Goal: Task Accomplishment & Management: Use online tool/utility

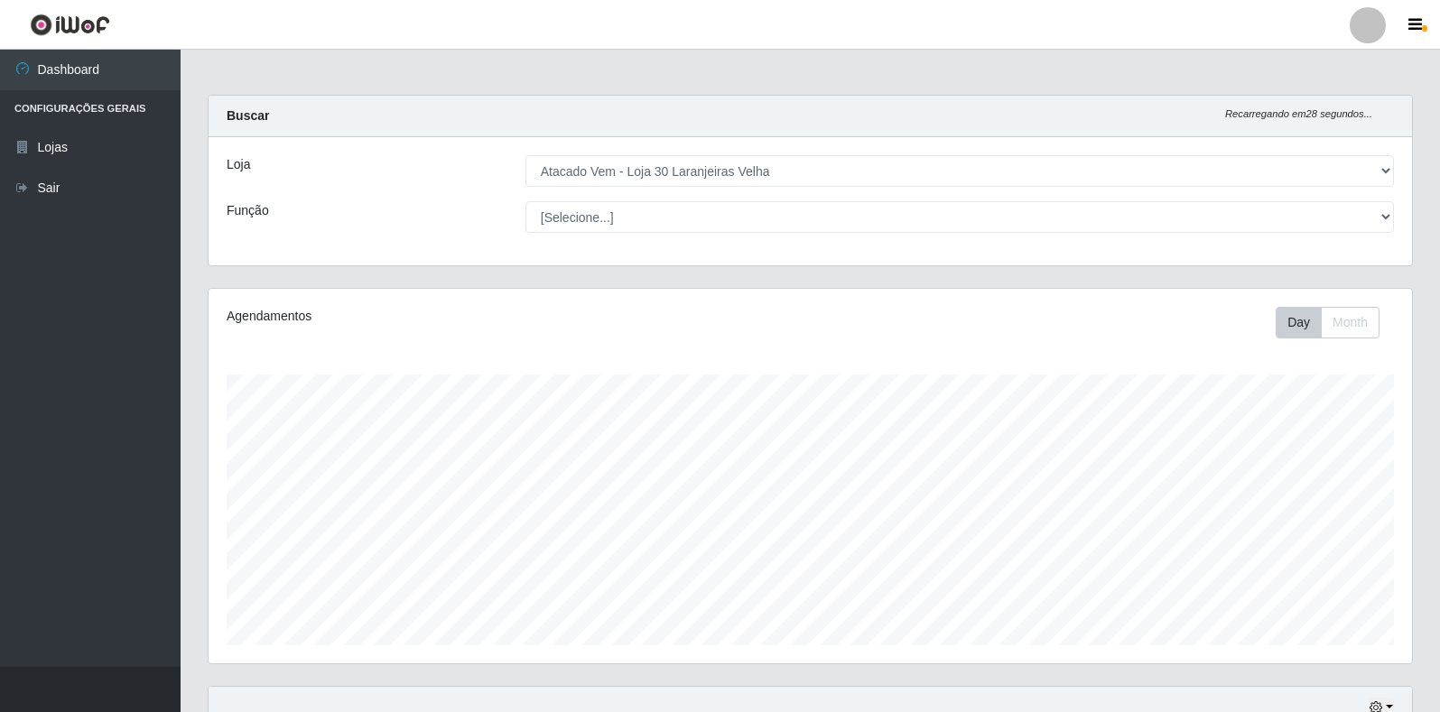
select select "495"
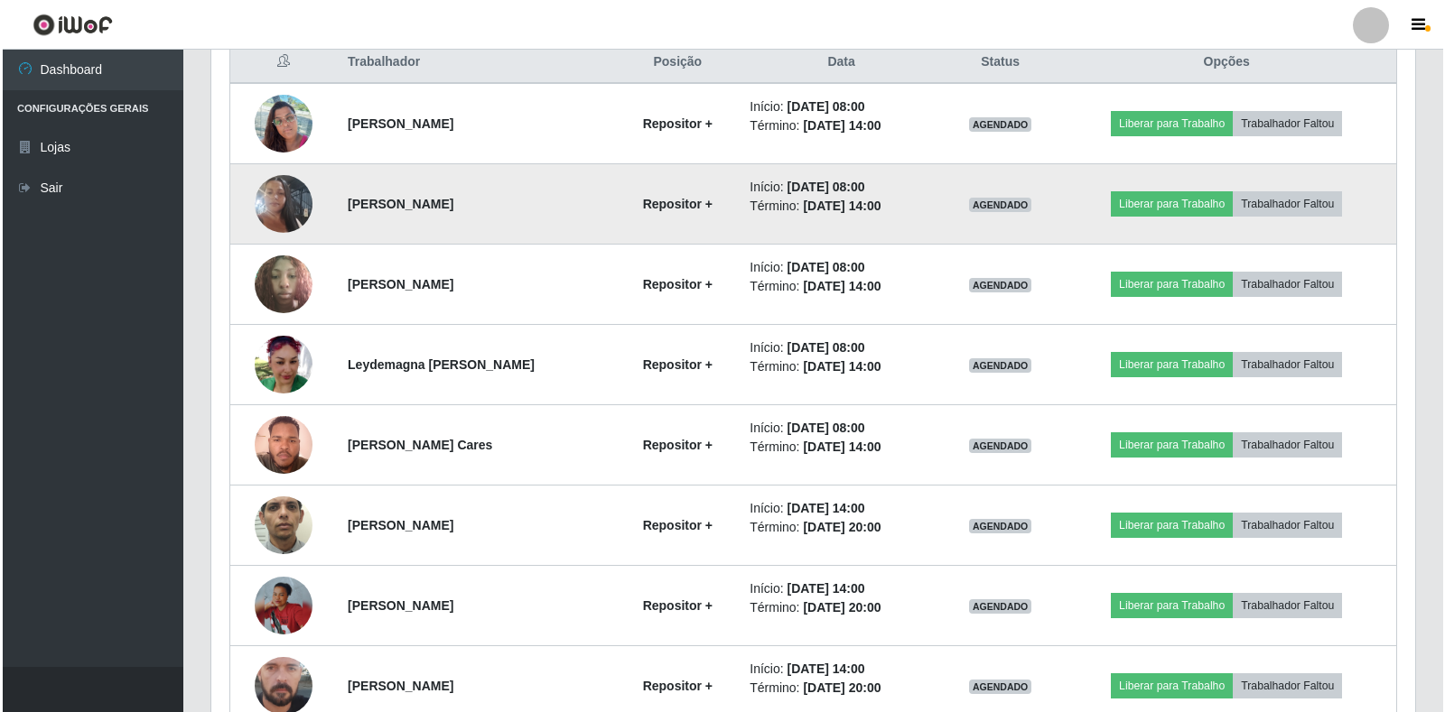
scroll to position [375, 1204]
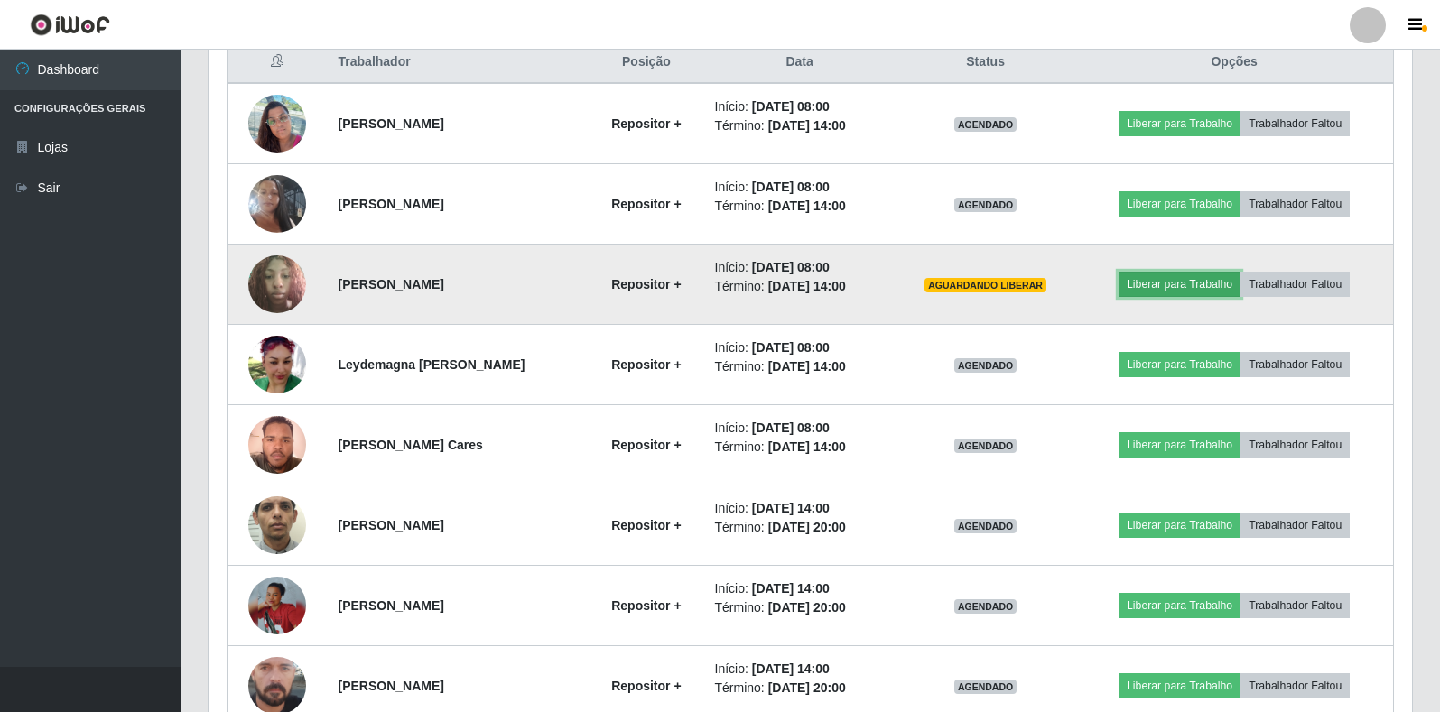
click at [1161, 293] on button "Liberar para Trabalho" at bounding box center [1180, 284] width 122 height 25
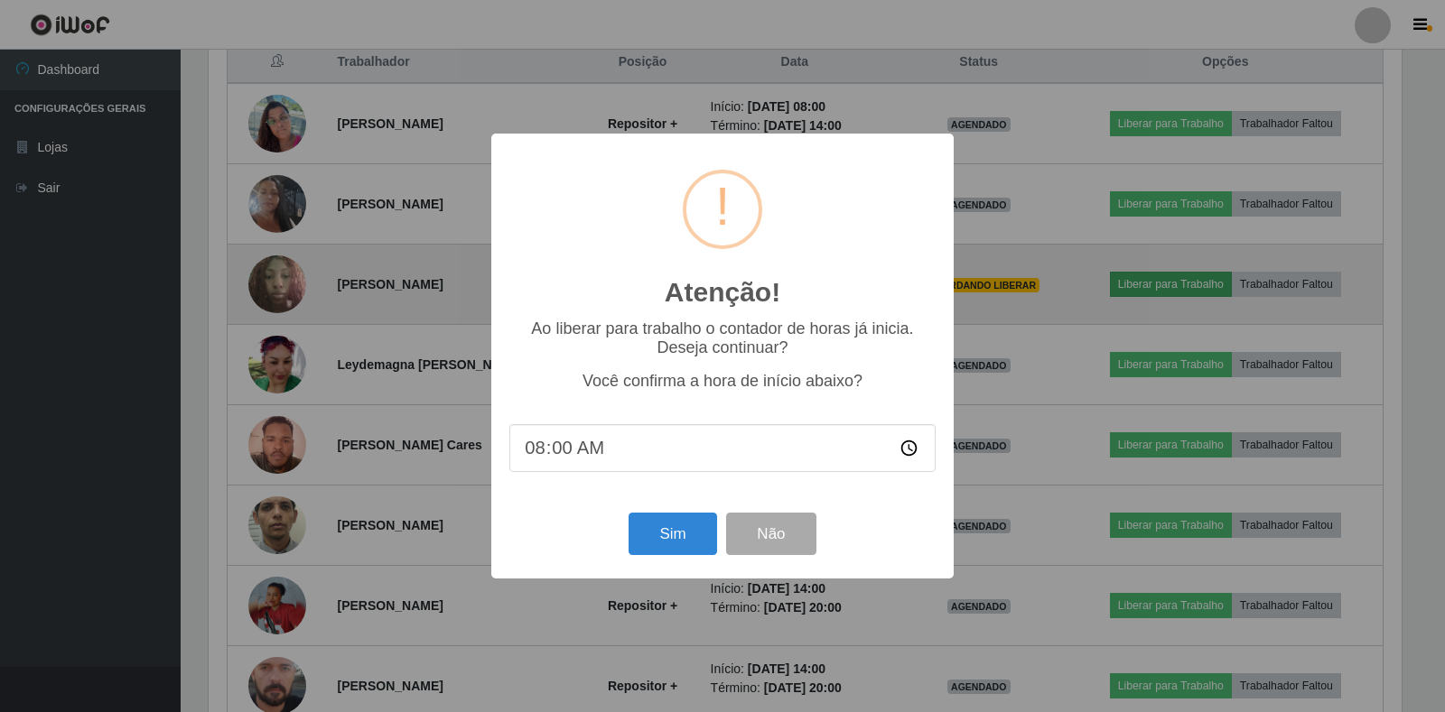
scroll to position [375, 1193]
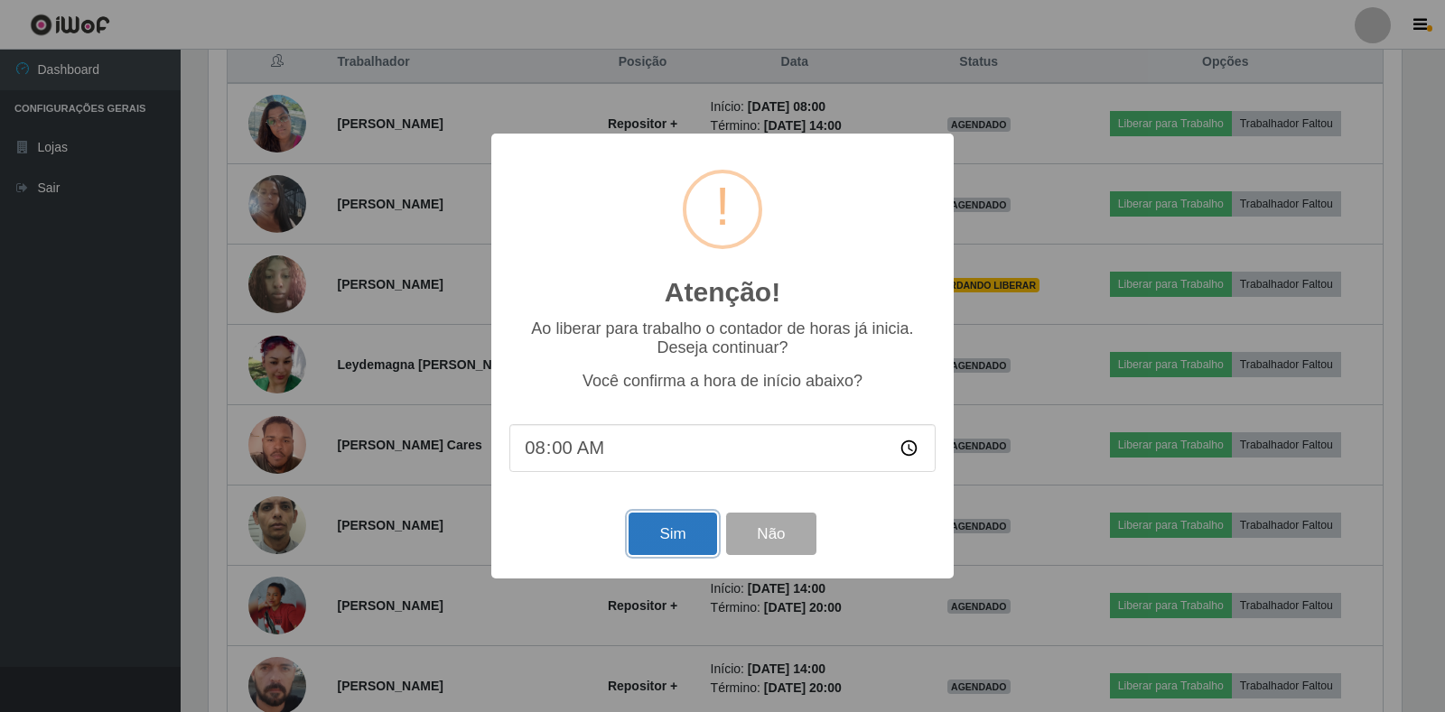
click at [673, 532] on button "Sim" at bounding box center [673, 534] width 88 height 42
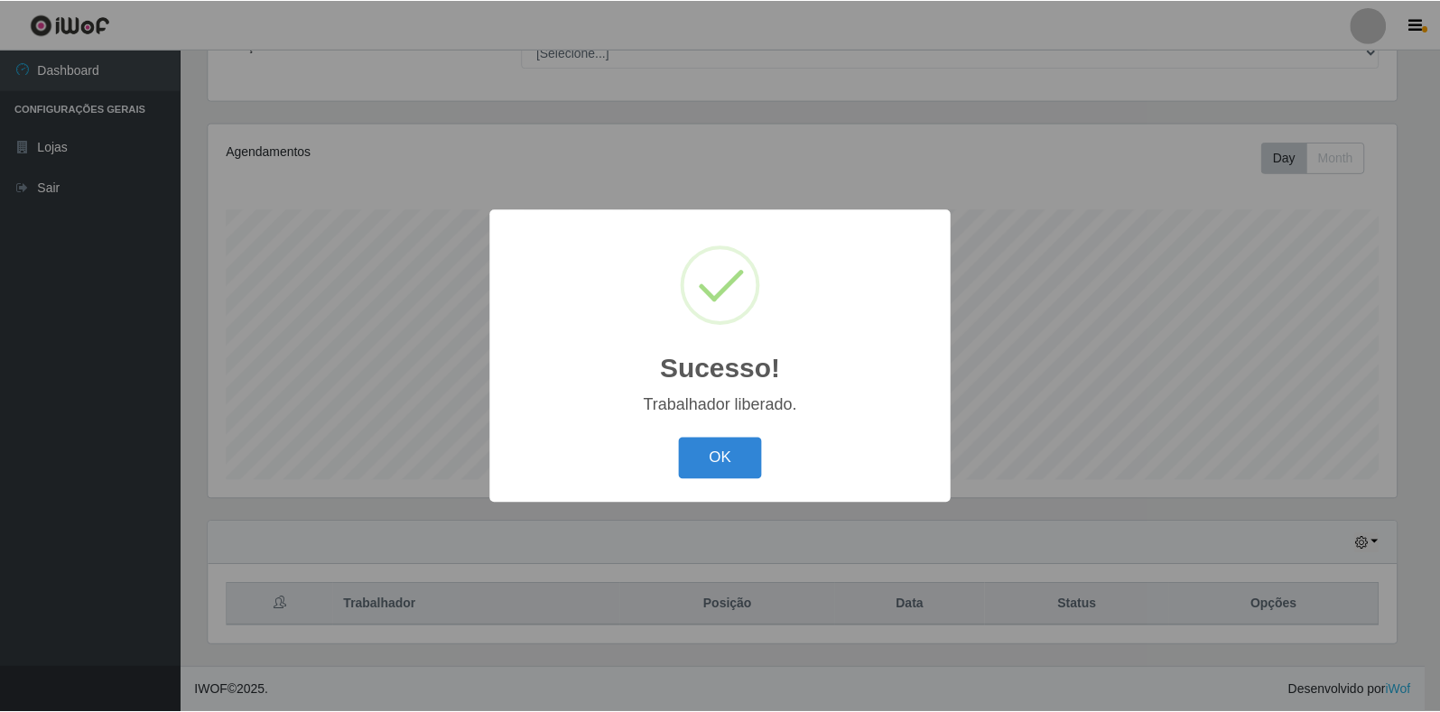
scroll to position [902654, 901836]
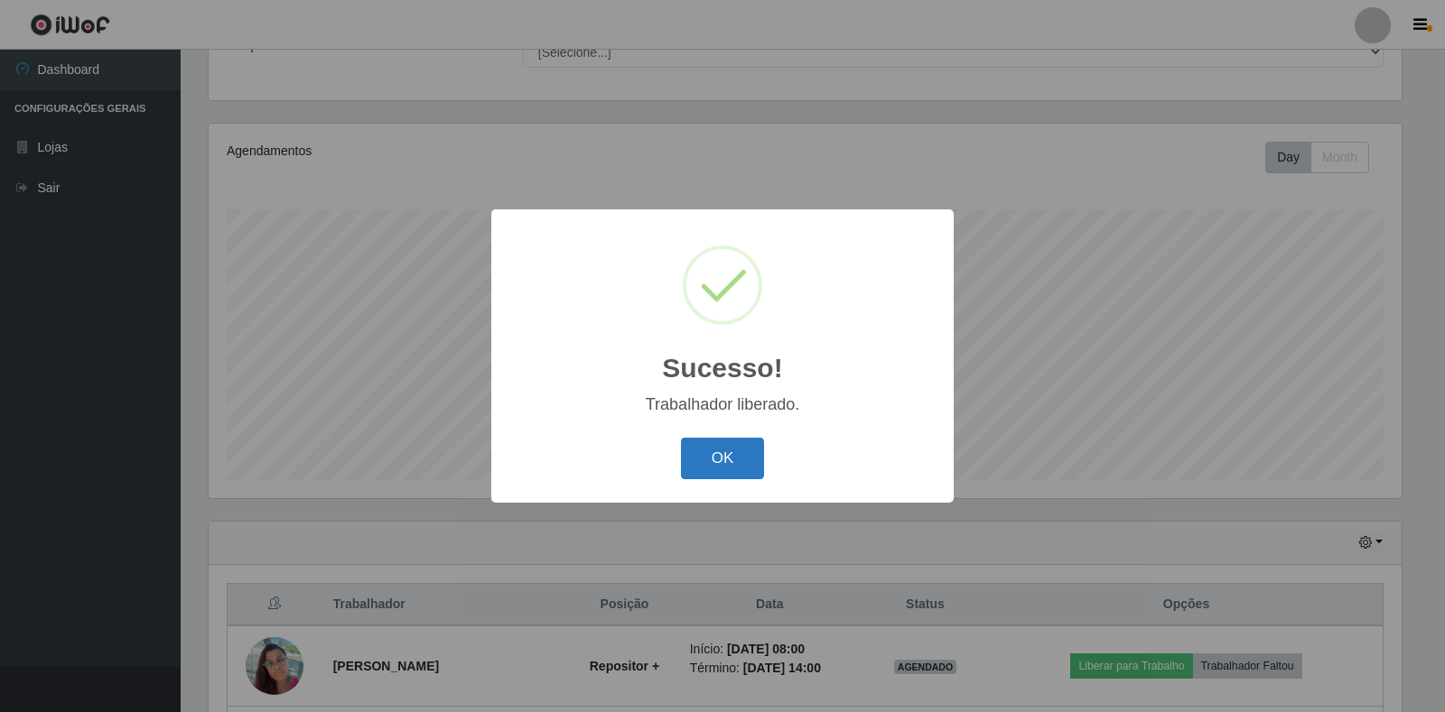
click at [717, 466] on button "OK" at bounding box center [723, 459] width 84 height 42
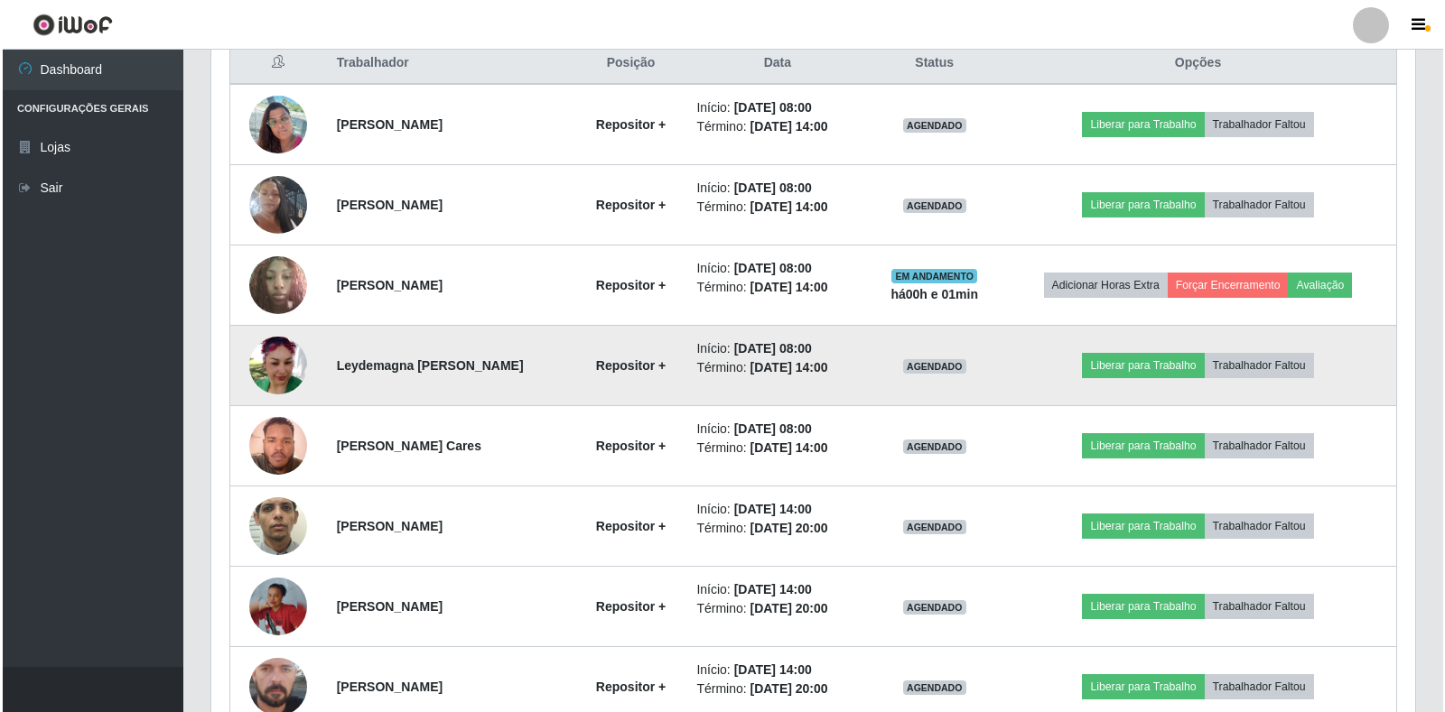
scroll to position [797, 0]
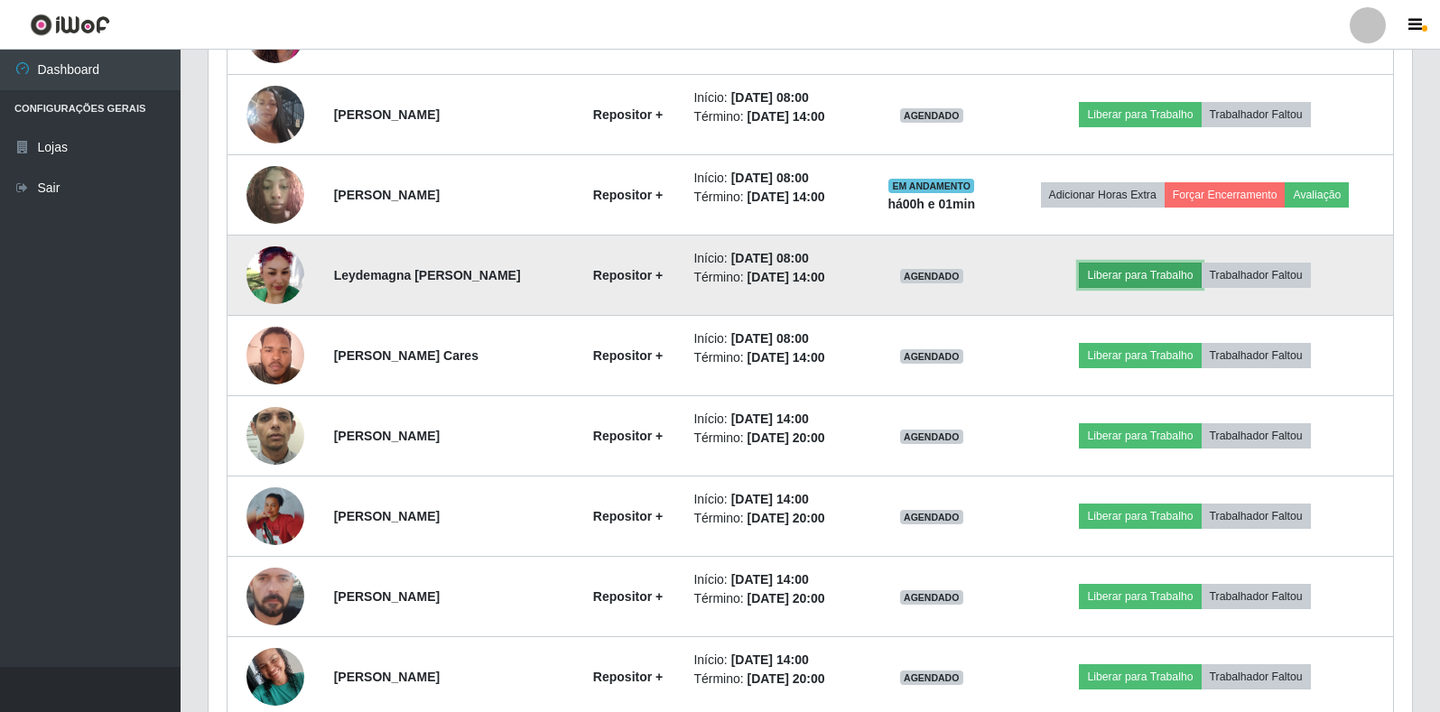
click at [1141, 275] on button "Liberar para Trabalho" at bounding box center [1140, 275] width 122 height 25
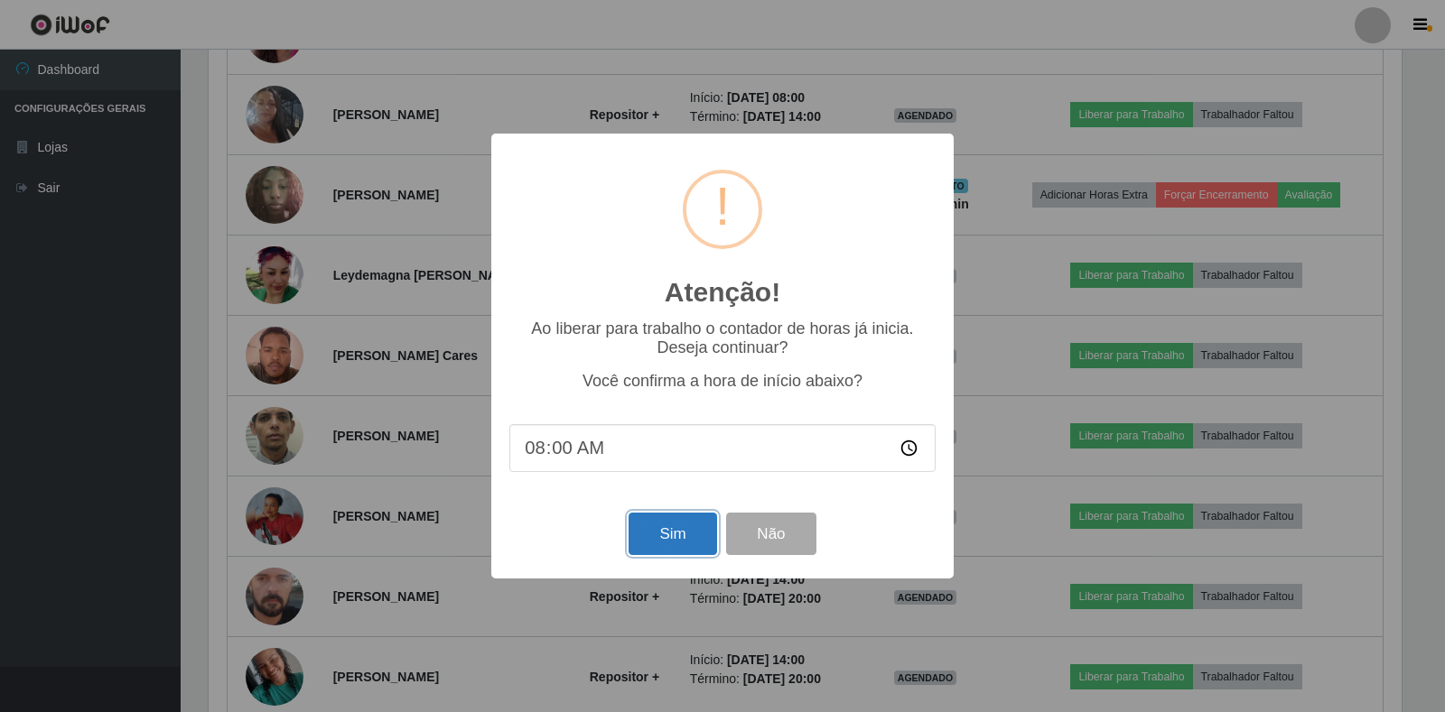
click at [677, 544] on button "Sim" at bounding box center [673, 534] width 88 height 42
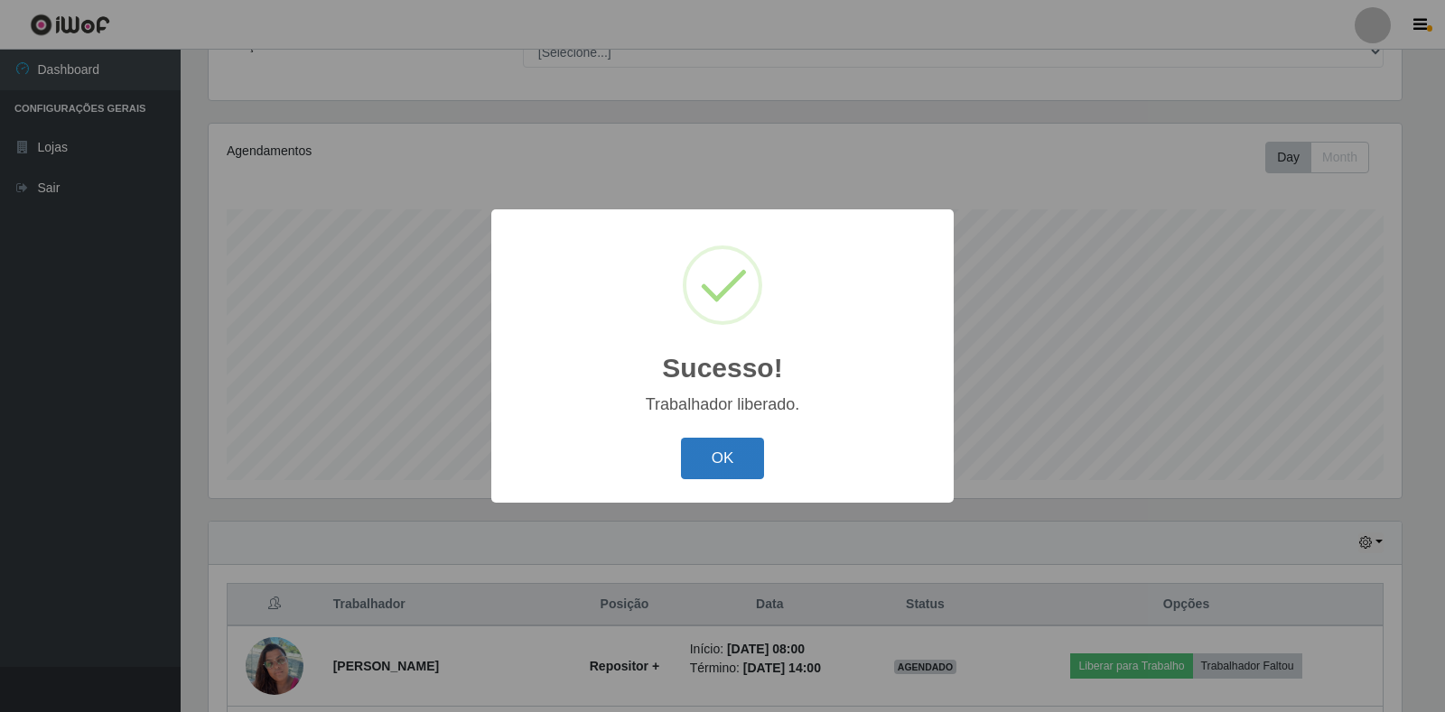
click at [721, 470] on button "OK" at bounding box center [723, 459] width 84 height 42
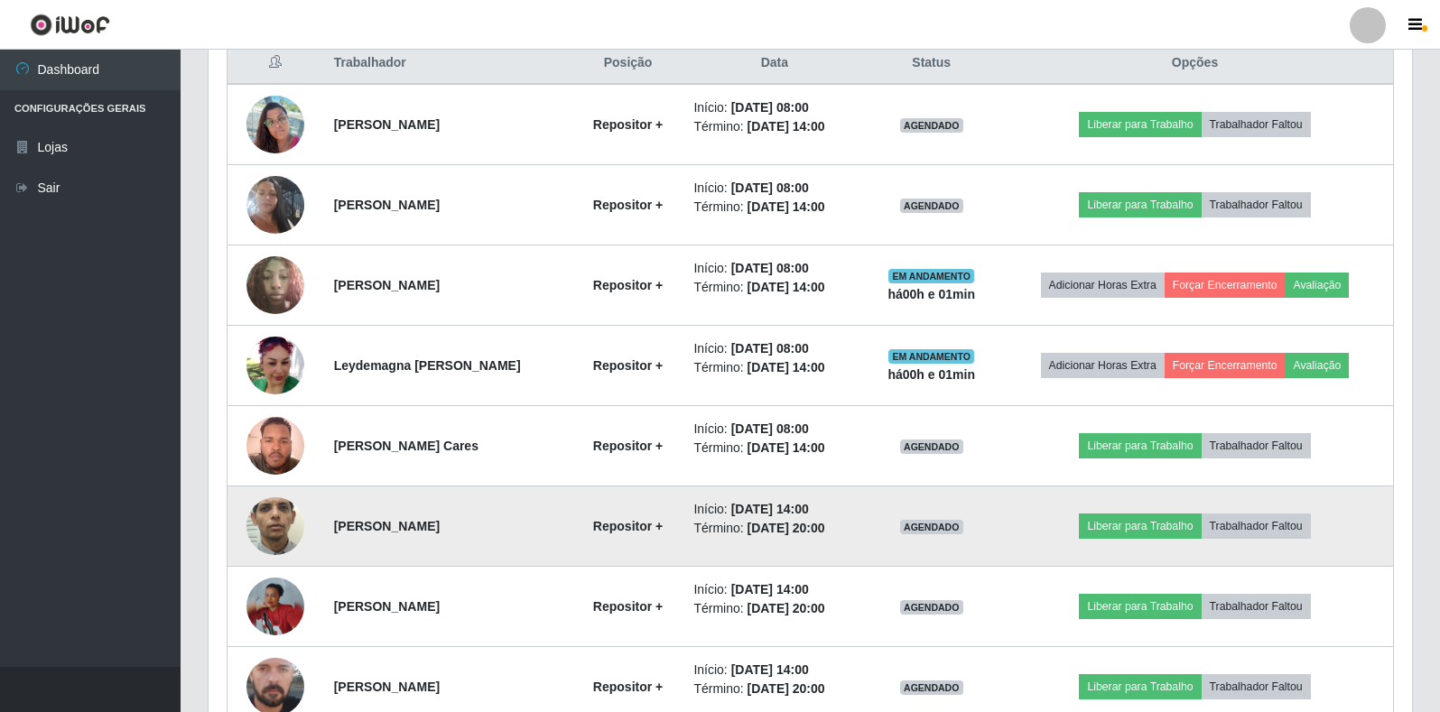
scroll to position [617, 0]
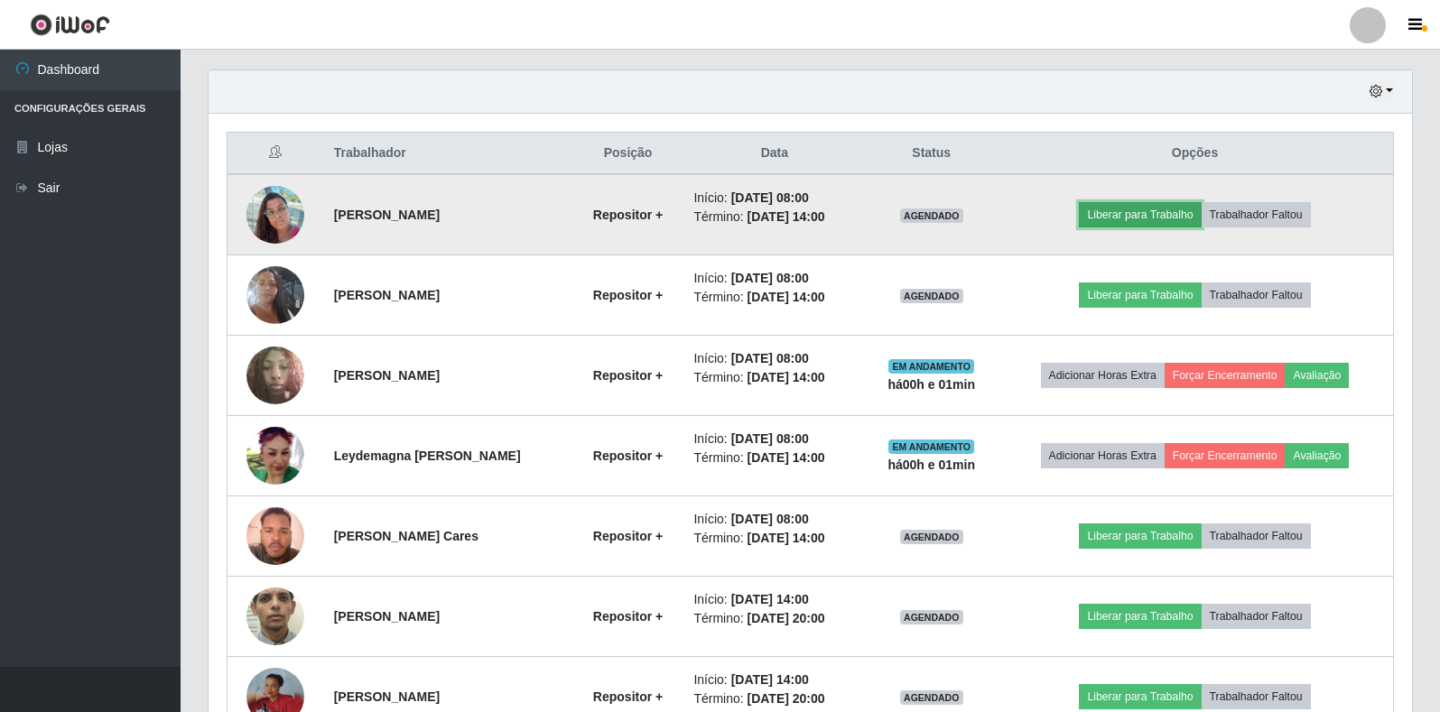
click at [1176, 213] on button "Liberar para Trabalho" at bounding box center [1140, 214] width 122 height 25
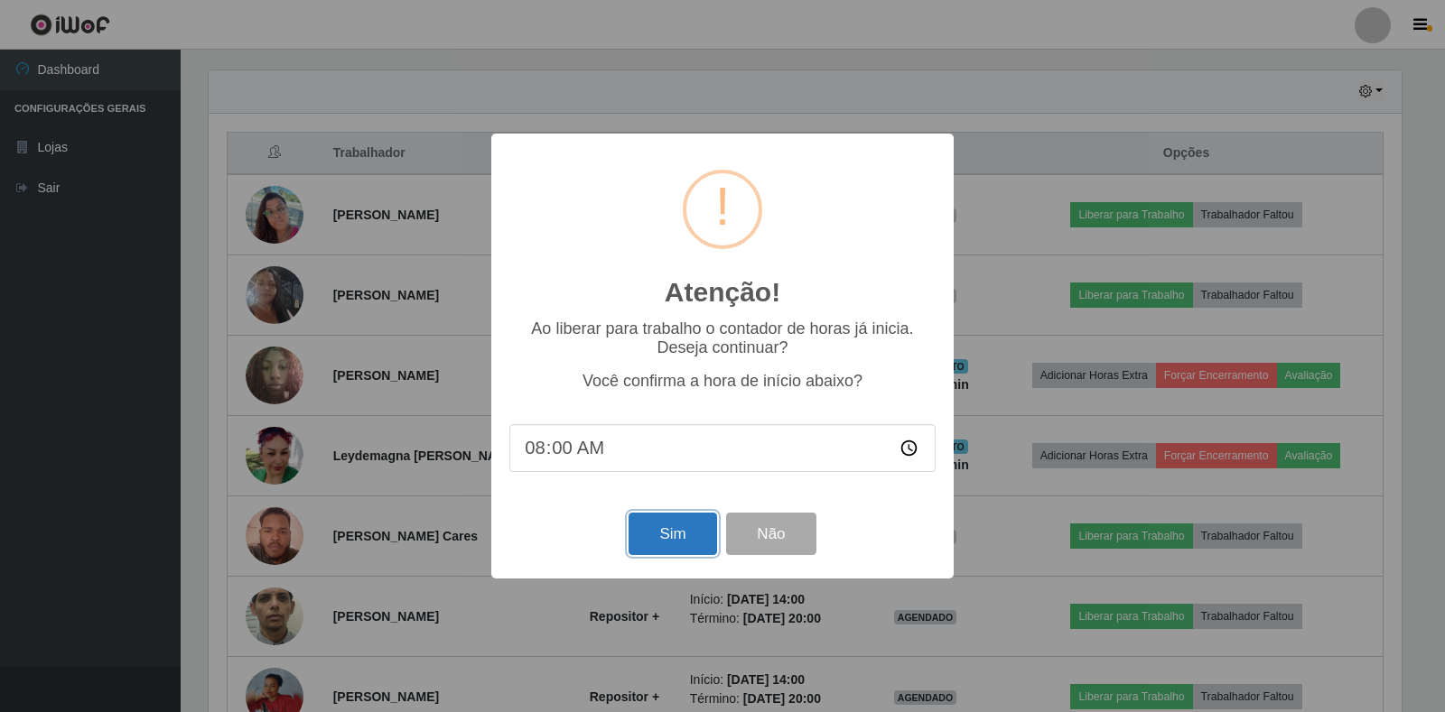
click at [684, 534] on button "Sim" at bounding box center [673, 534] width 88 height 42
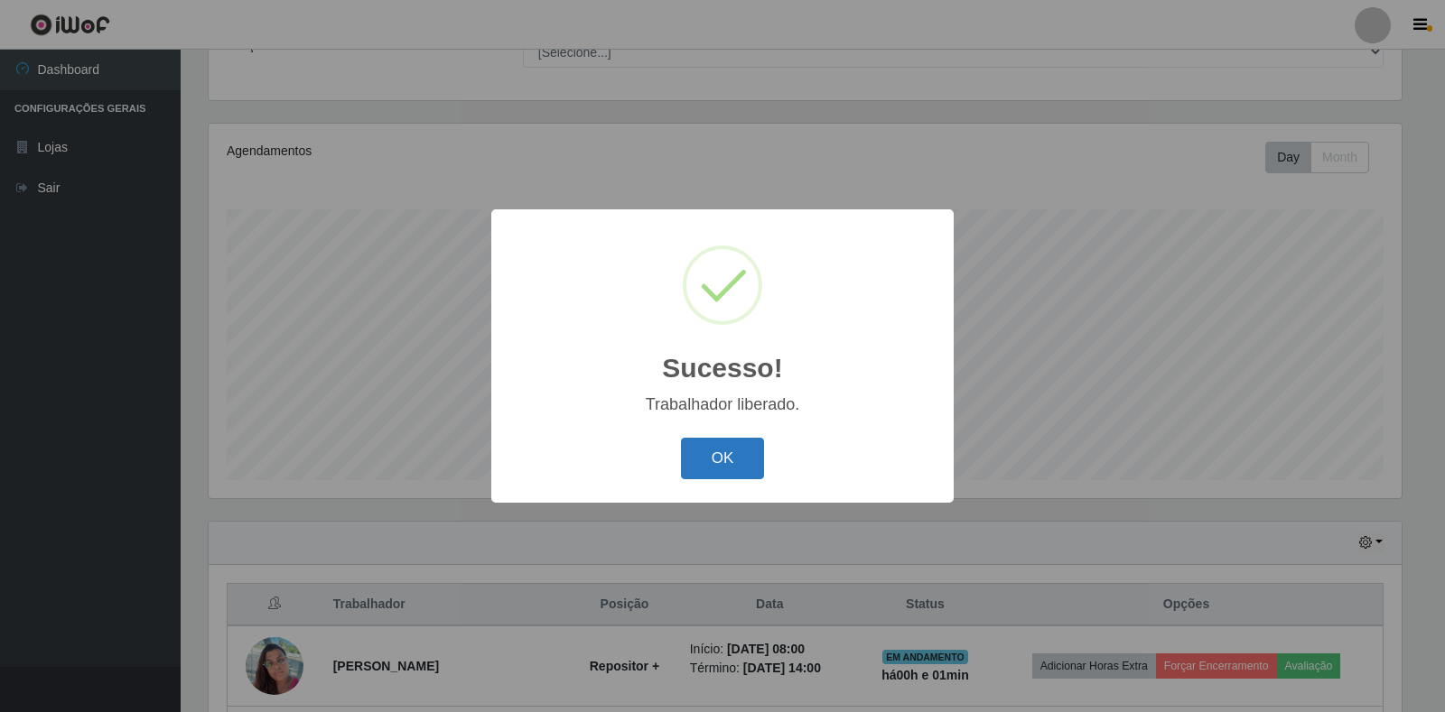
click at [700, 463] on button "OK" at bounding box center [723, 459] width 84 height 42
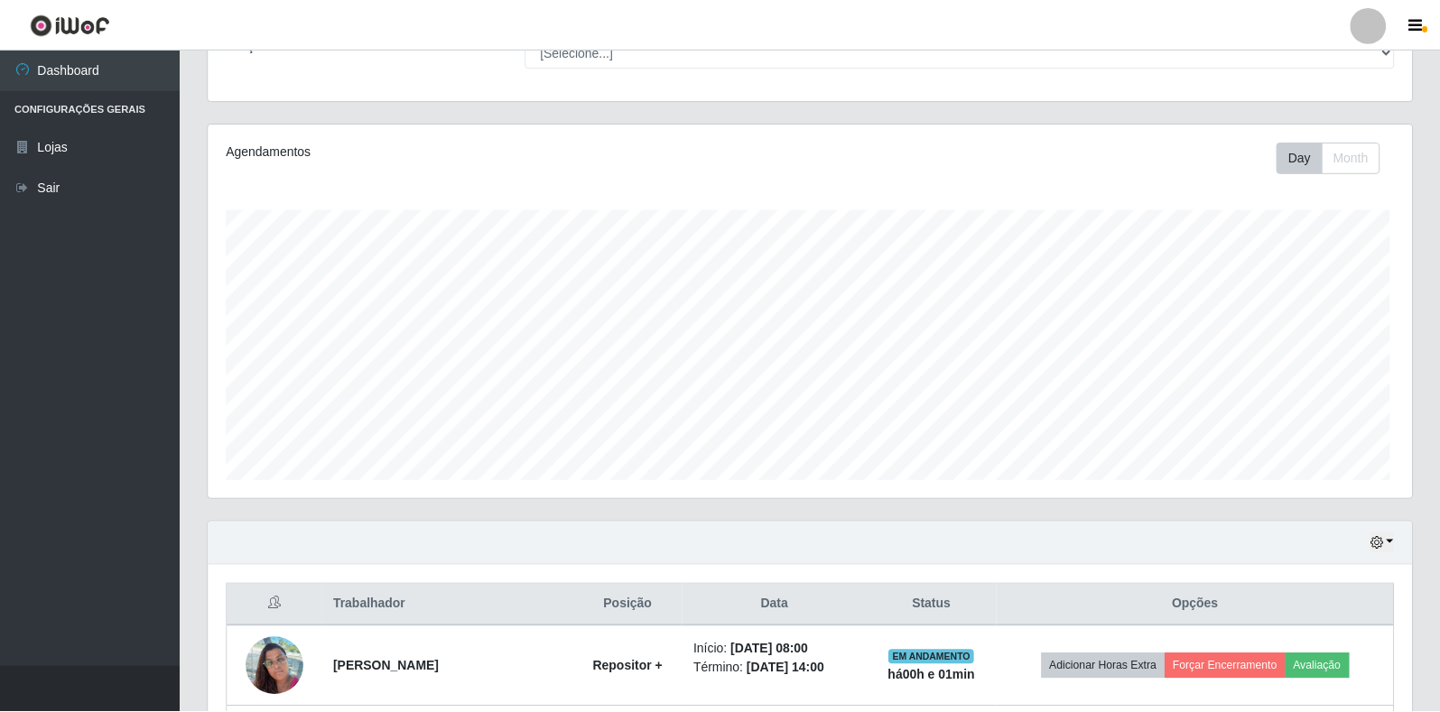
scroll to position [0, 0]
